Goal: Book appointment/travel/reservation

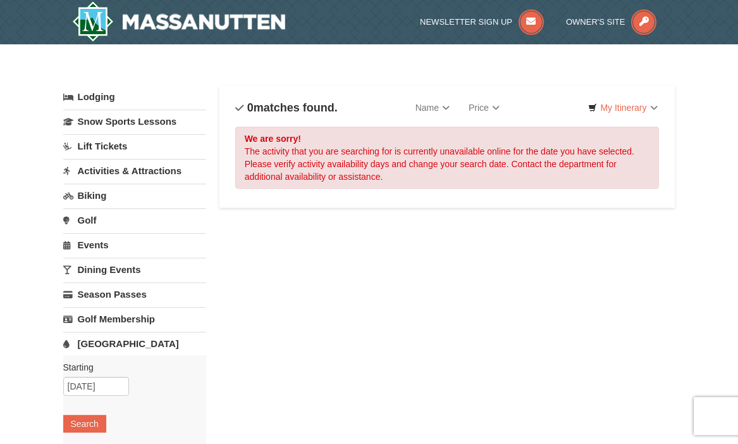
click at [120, 347] on link "[GEOGRAPHIC_DATA]" at bounding box center [135, 343] width 144 height 23
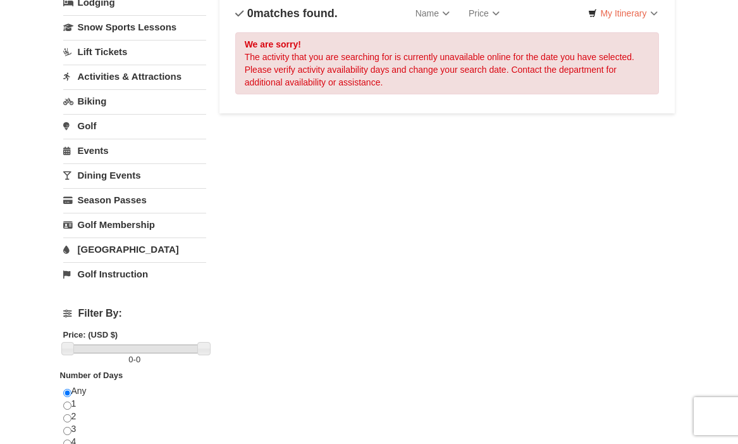
scroll to position [94, 0]
click at [122, 247] on link "[GEOGRAPHIC_DATA]" at bounding box center [135, 249] width 144 height 23
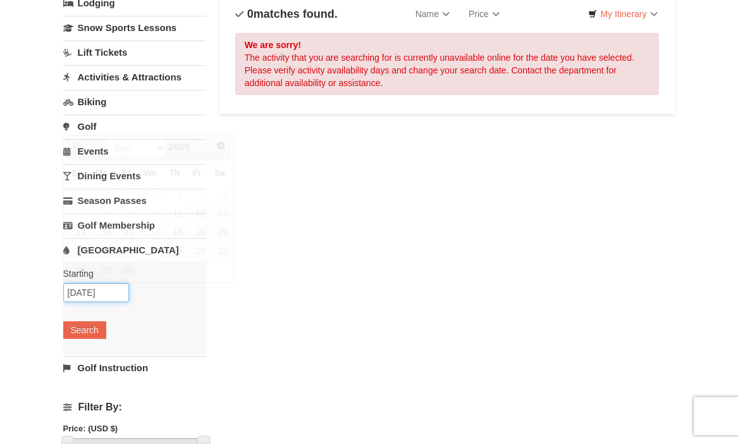
click at [116, 292] on input "09/24/2025" at bounding box center [96, 292] width 66 height 19
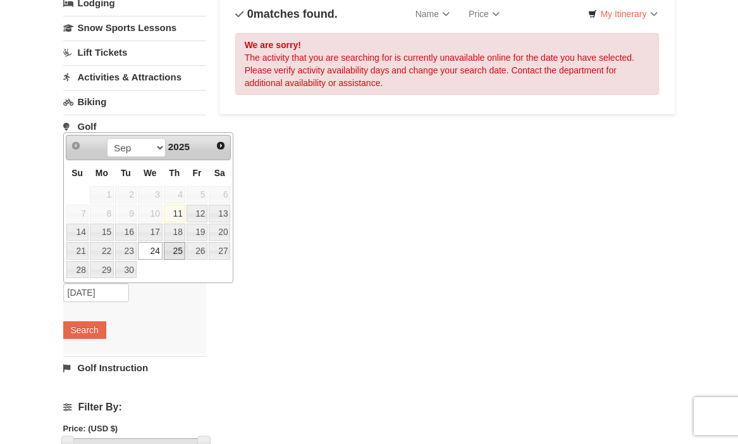
click at [175, 250] on link "25" at bounding box center [175, 251] width 22 height 18
type input "[DATE]"
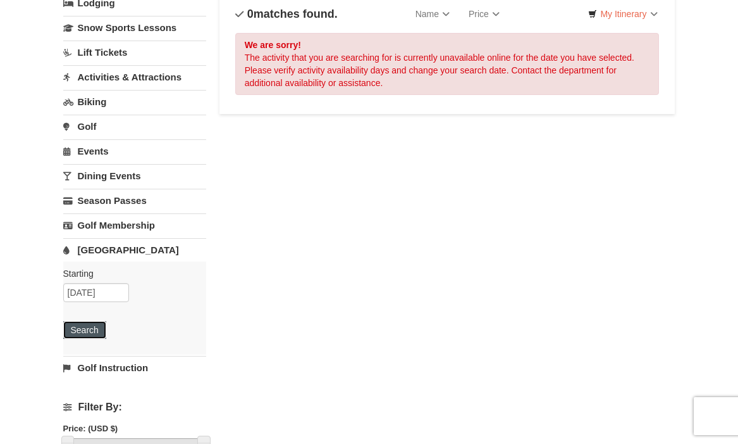
click at [83, 330] on button "Search" at bounding box center [84, 330] width 43 height 18
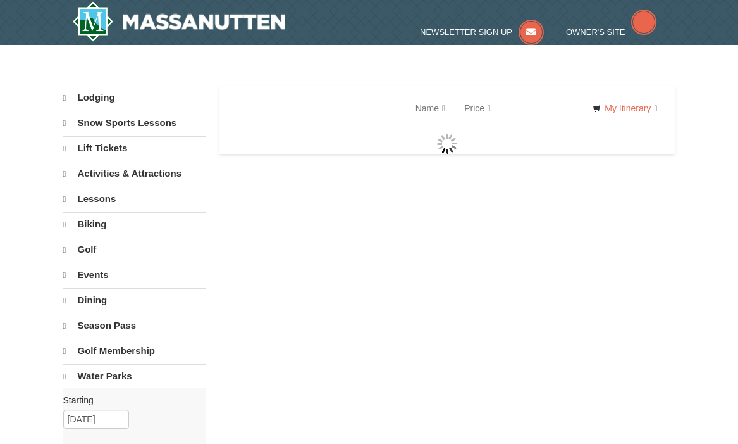
select select "9"
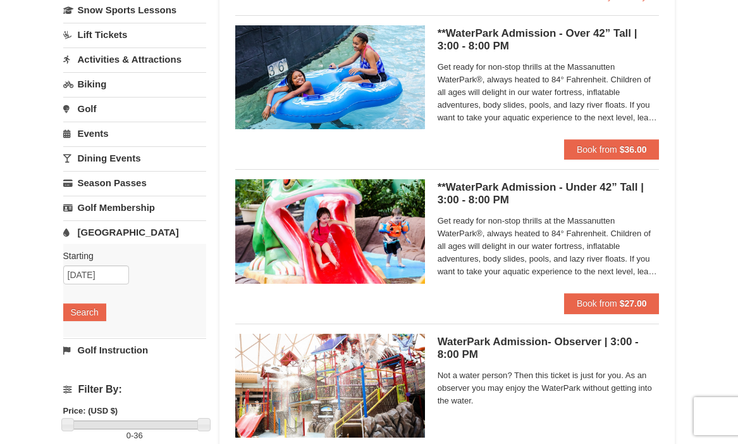
scroll to position [109, 0]
